Goal: Task Accomplishment & Management: Use online tool/utility

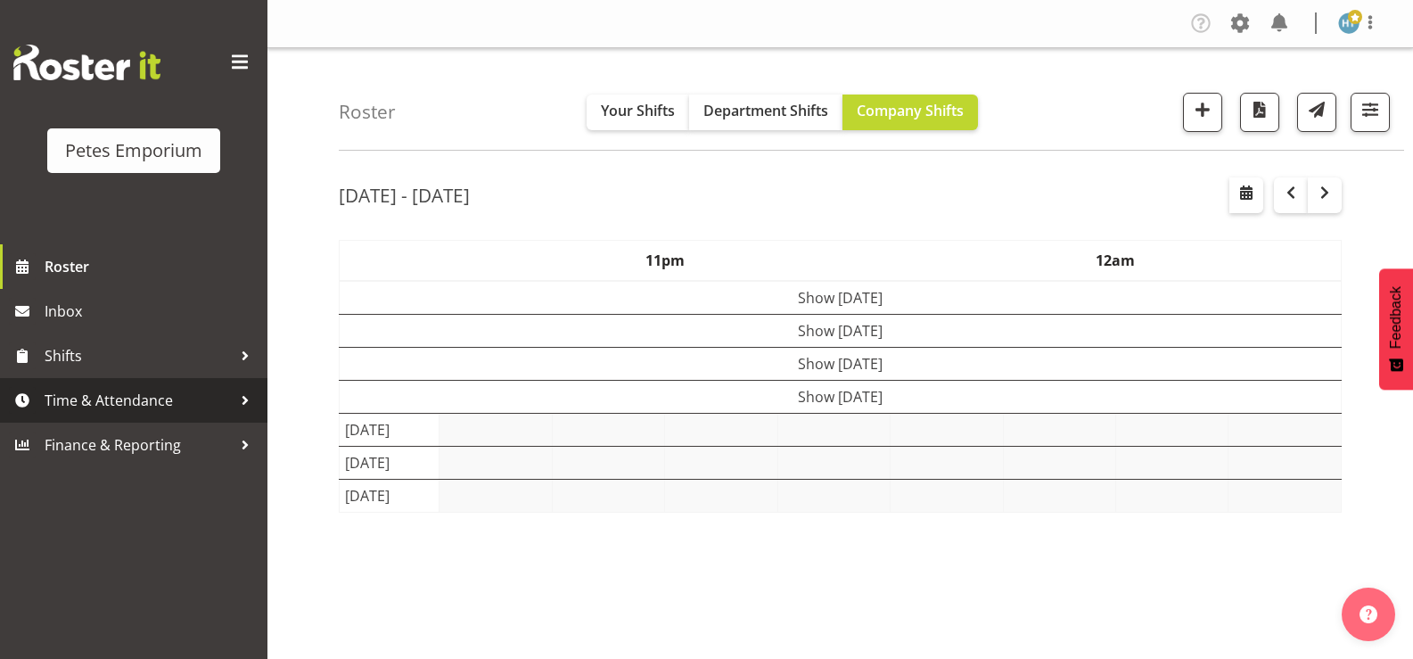
click at [126, 401] on span "Time & Attendance" at bounding box center [138, 400] width 187 height 27
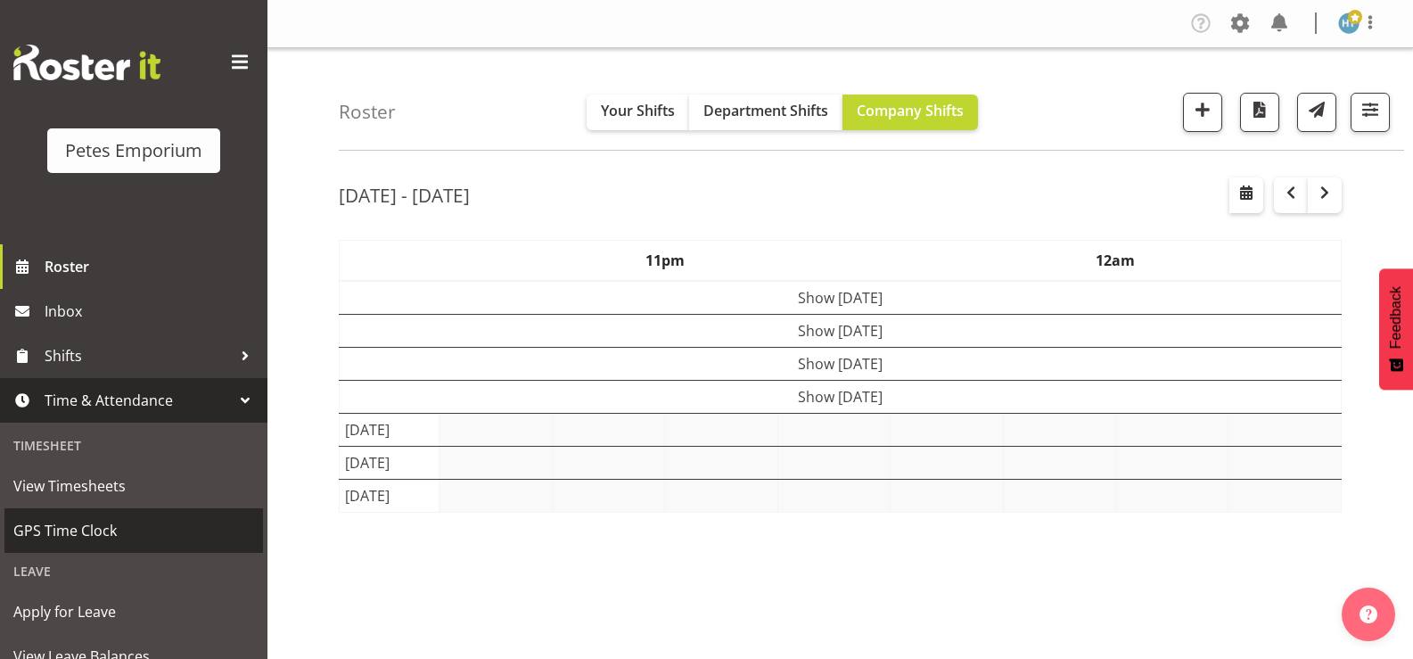
click at [79, 524] on span "GPS Time Clock" at bounding box center [133, 530] width 241 height 27
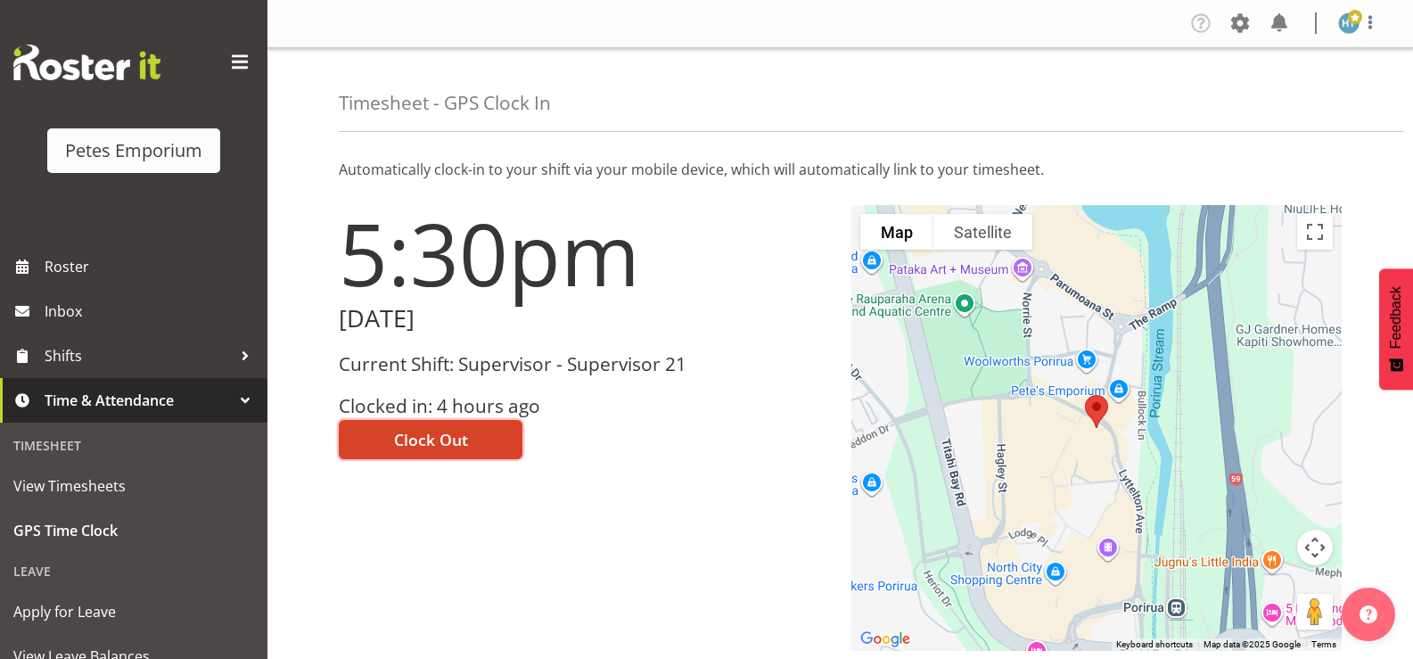
click at [419, 434] on span "Clock Out" at bounding box center [431, 439] width 74 height 23
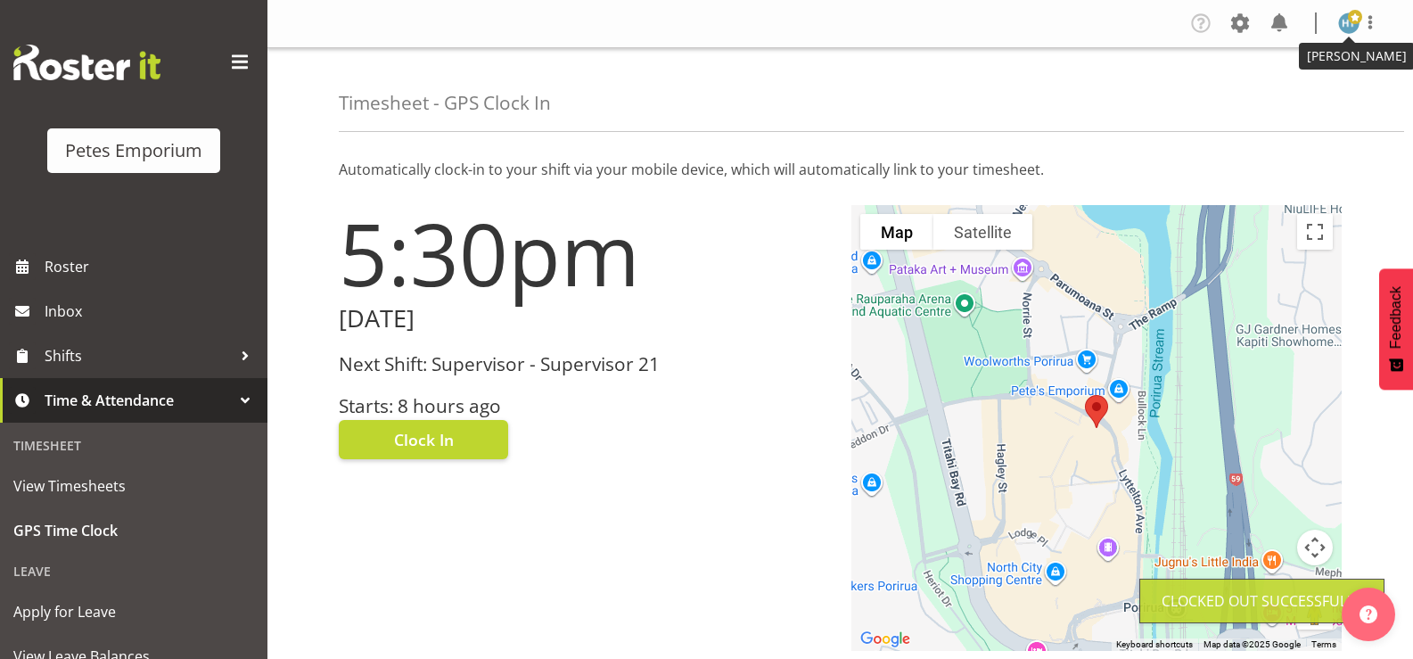
click at [1347, 27] on img at bounding box center [1348, 22] width 21 height 21
click at [1252, 96] on link "Log Out" at bounding box center [1295, 94] width 171 height 32
